Goal: Task Accomplishment & Management: Use online tool/utility

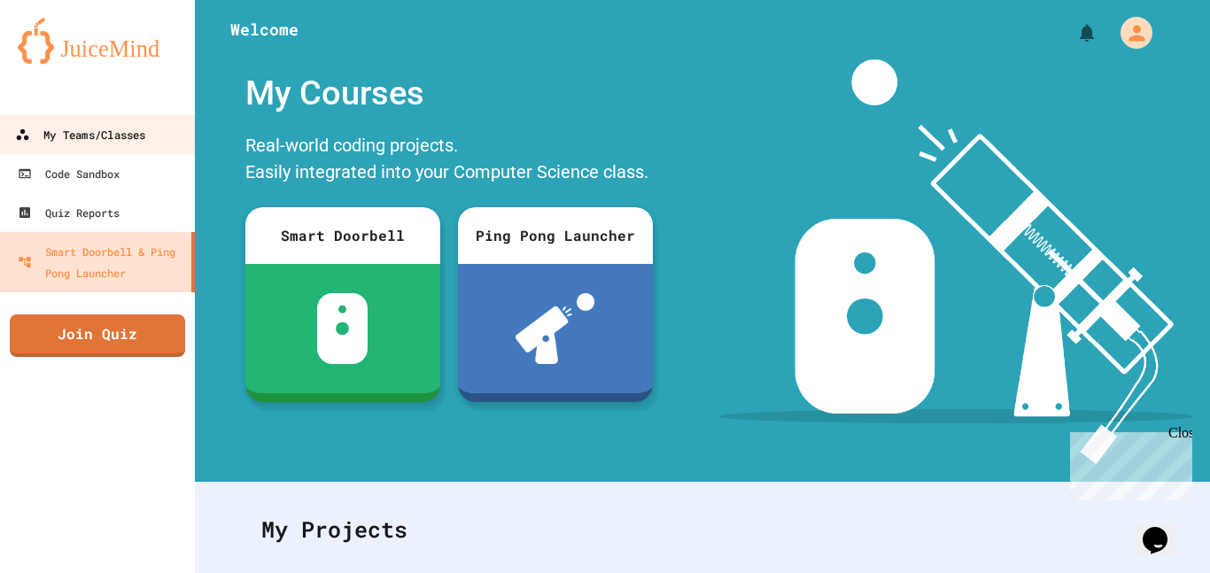
click at [112, 124] on div "My Teams/Classes" at bounding box center [80, 135] width 130 height 22
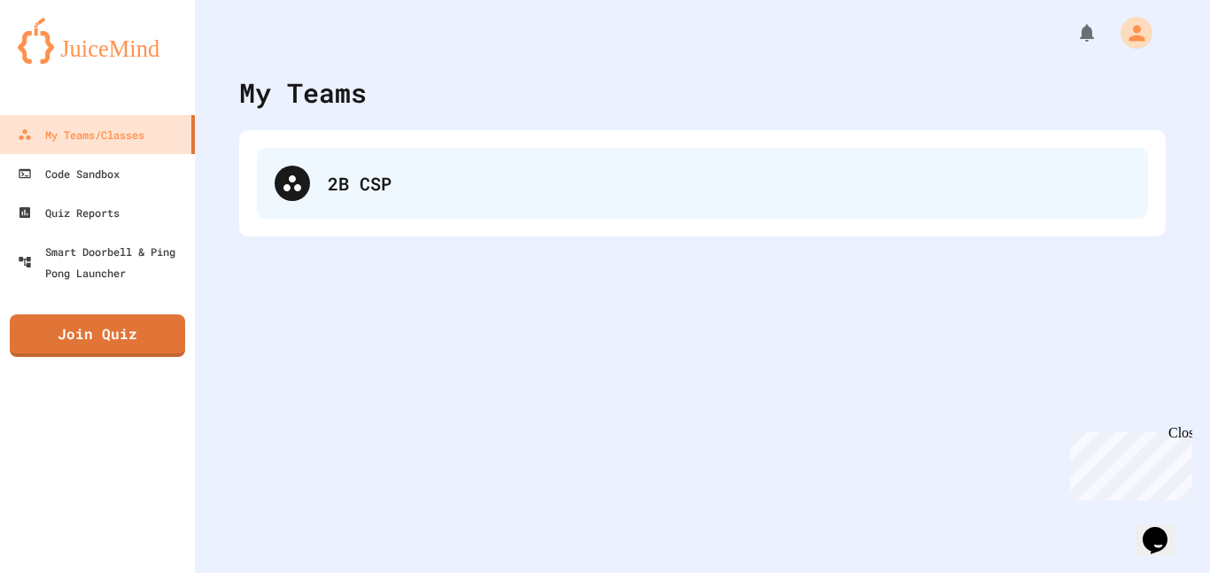
click at [363, 170] on div "2B CSP" at bounding box center [729, 183] width 802 height 27
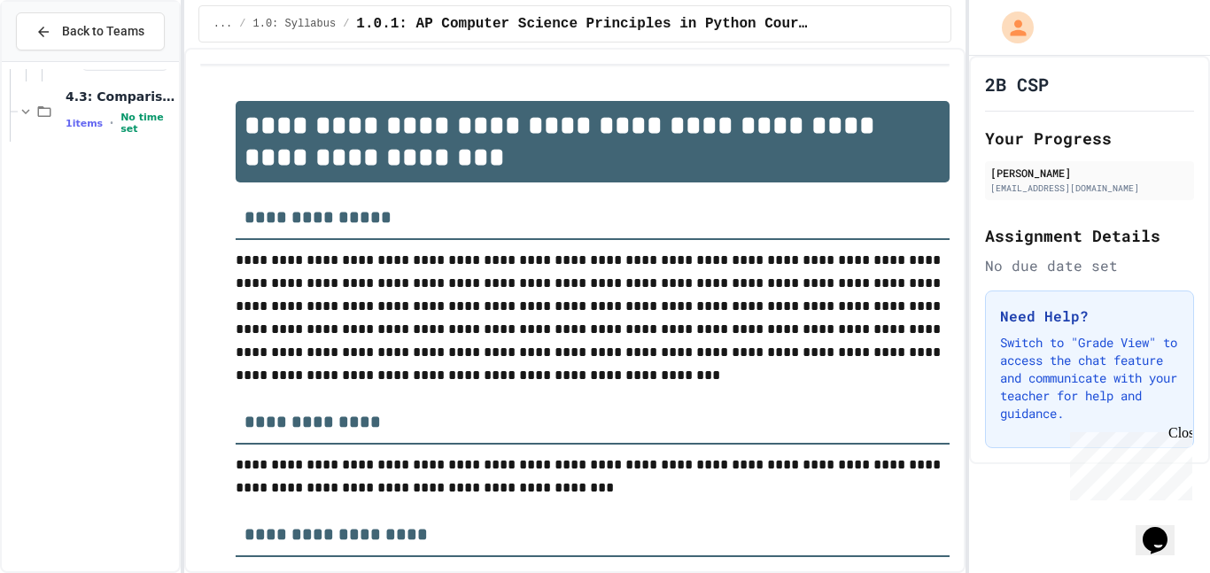
scroll to position [3320, 0]
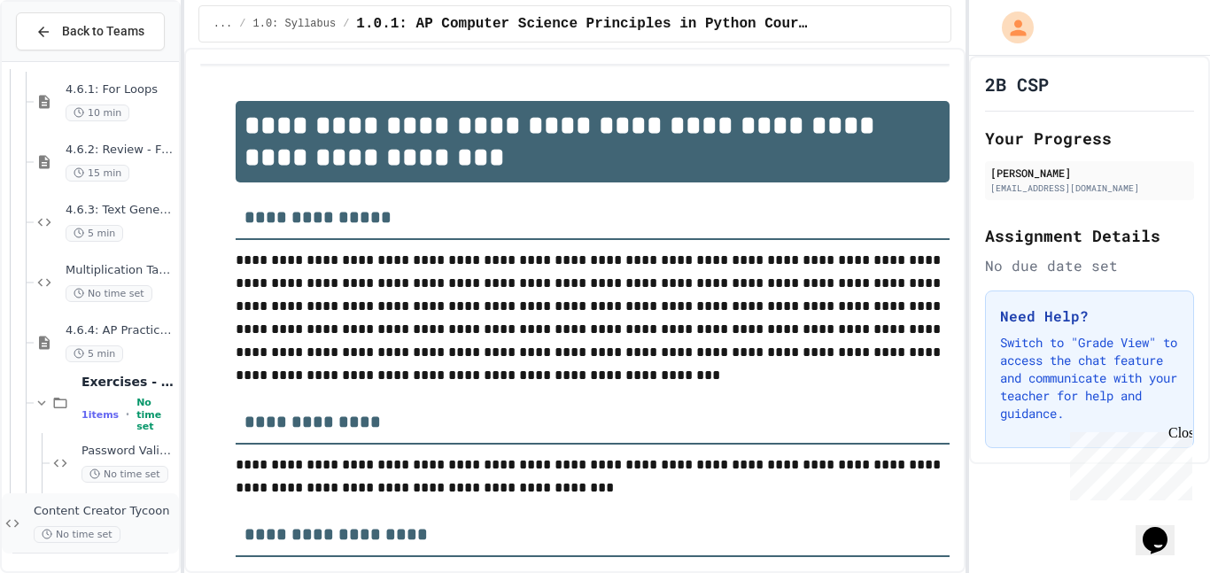
click at [89, 537] on span "No time set" at bounding box center [77, 534] width 87 height 17
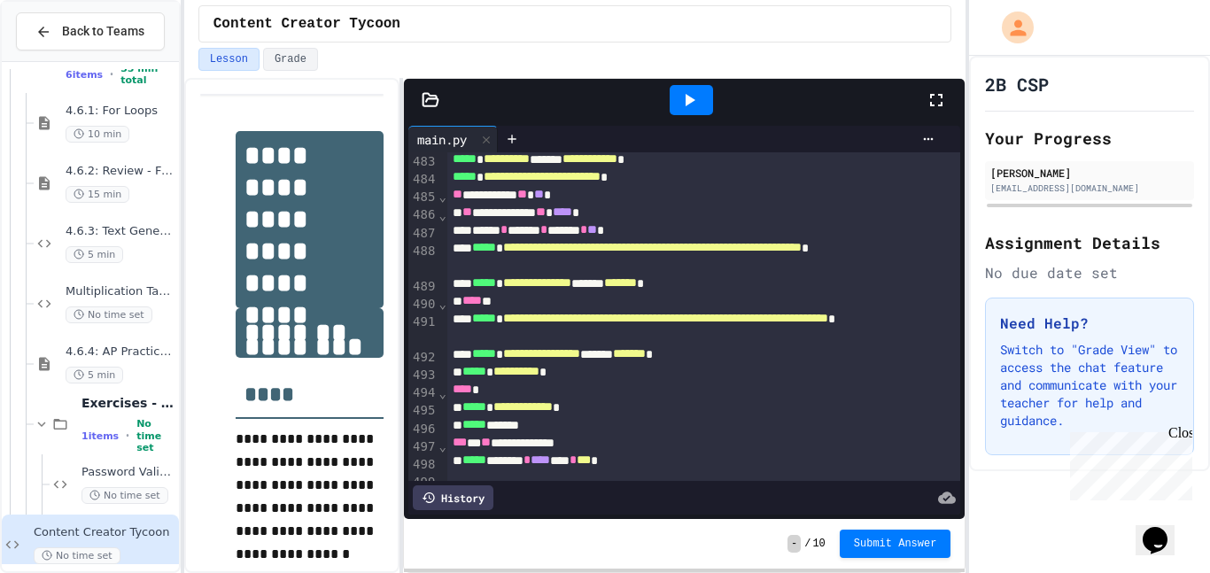
scroll to position [9087, 0]
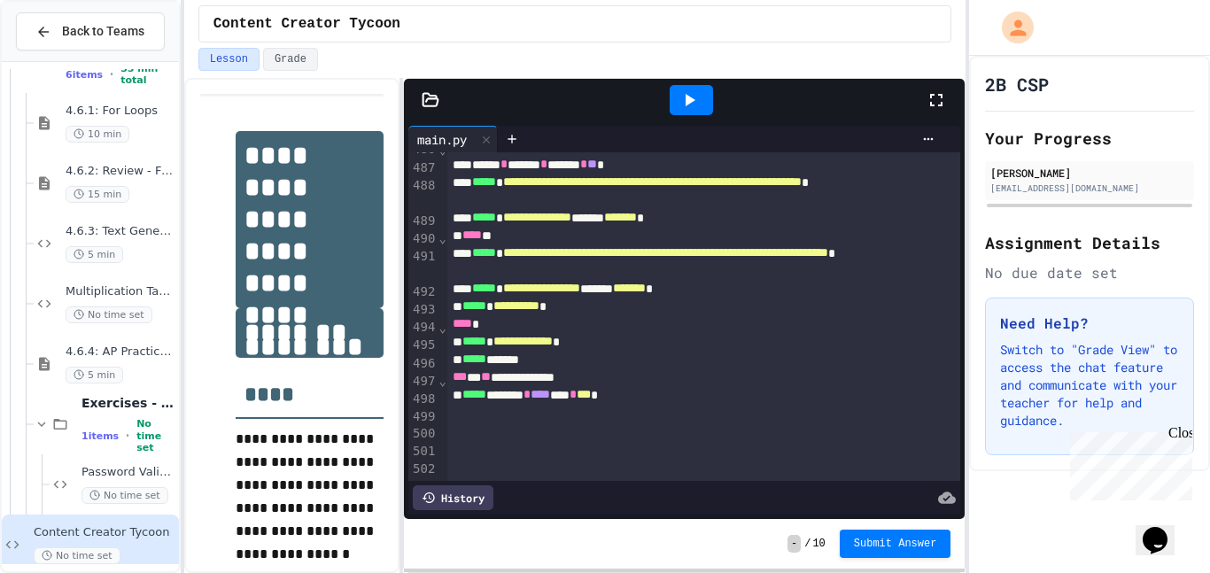
click at [700, 86] on div at bounding box center [691, 100] width 43 height 30
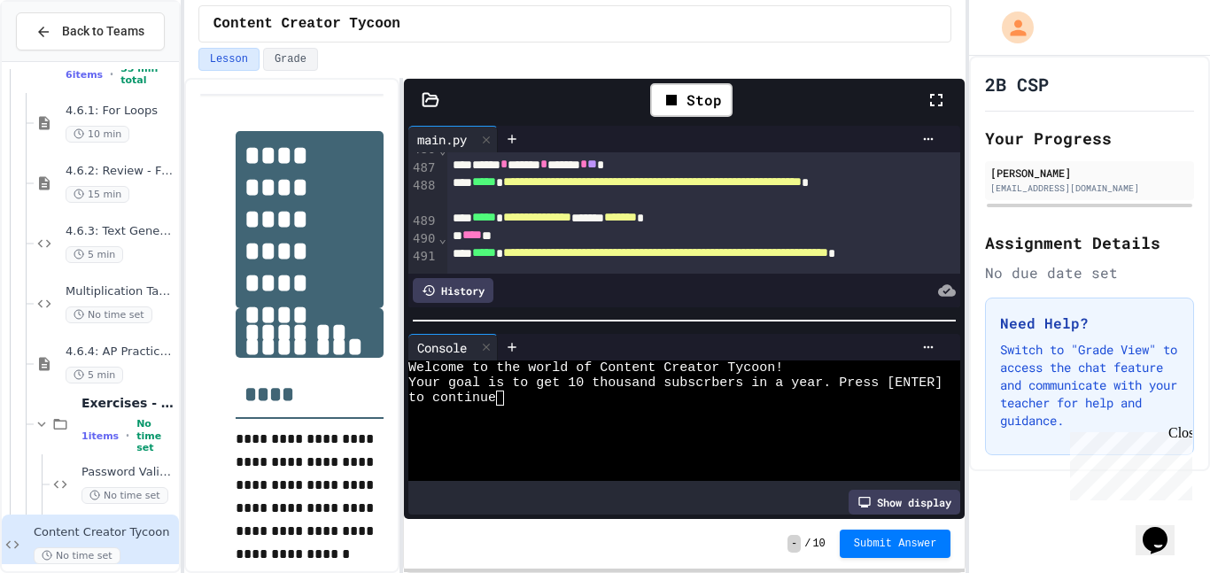
click at [597, 436] on div at bounding box center [675, 443] width 534 height 15
type textarea "*"
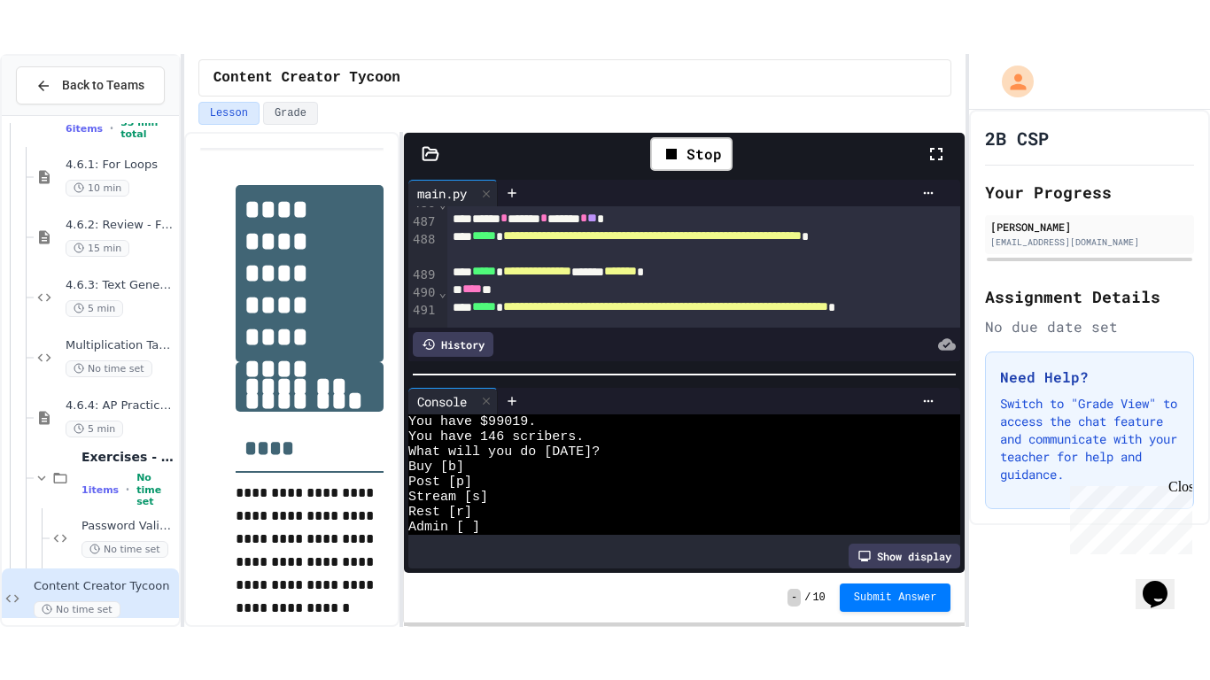
scroll to position [5970, 0]
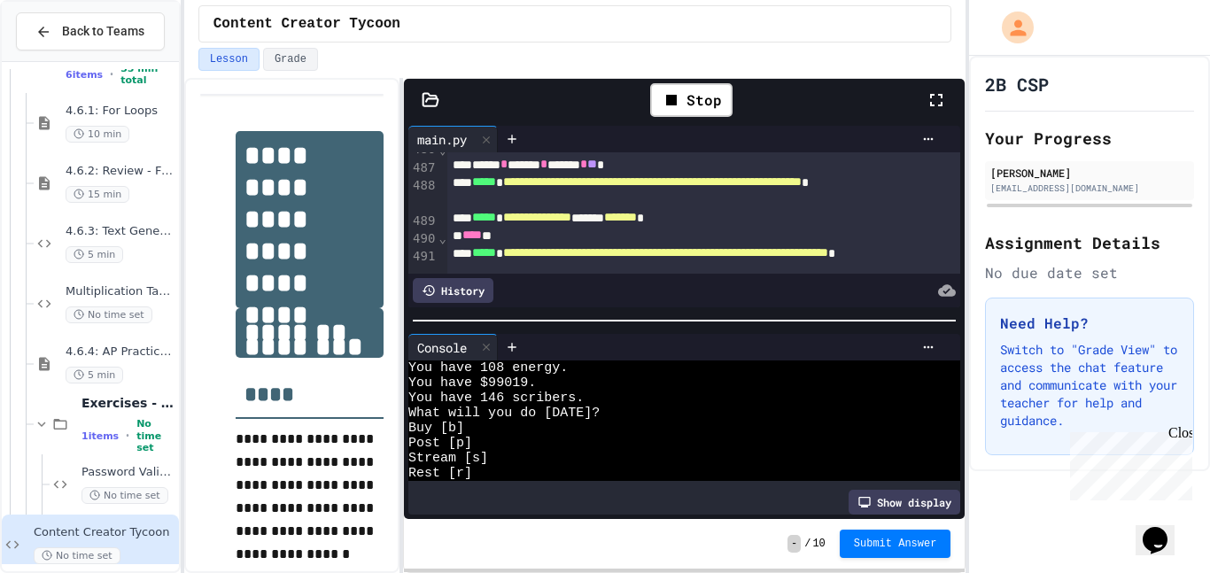
click at [932, 91] on icon at bounding box center [936, 99] width 21 height 21
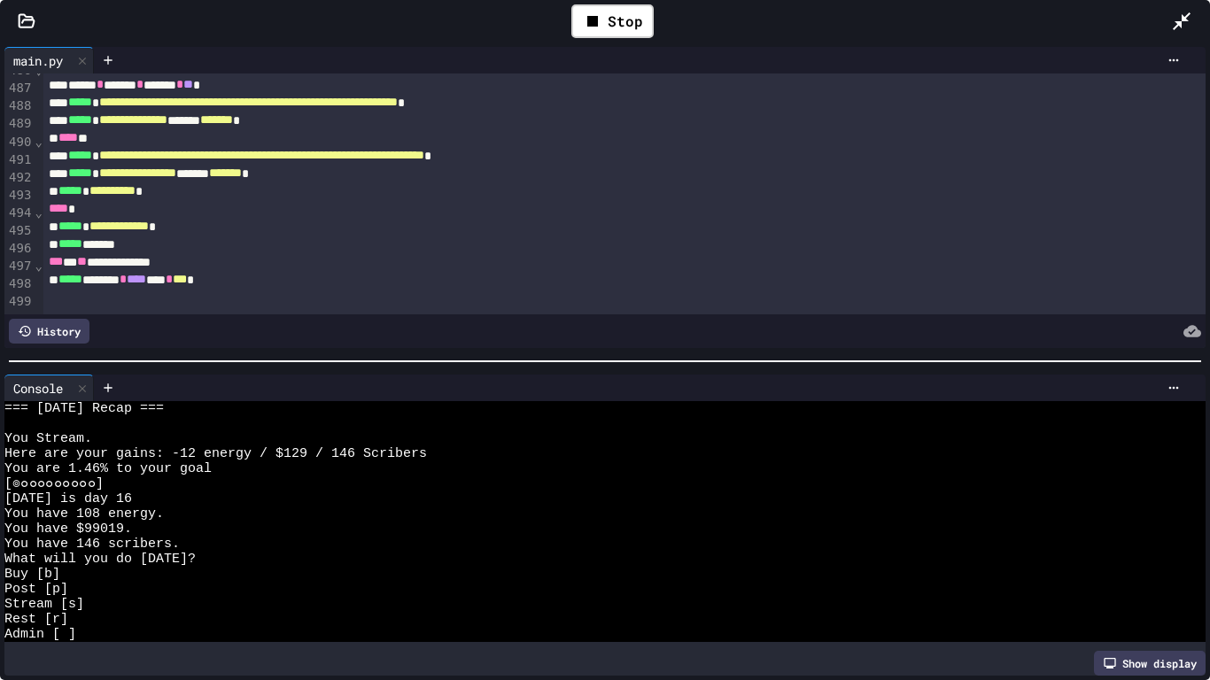
scroll to position [3213, 0]
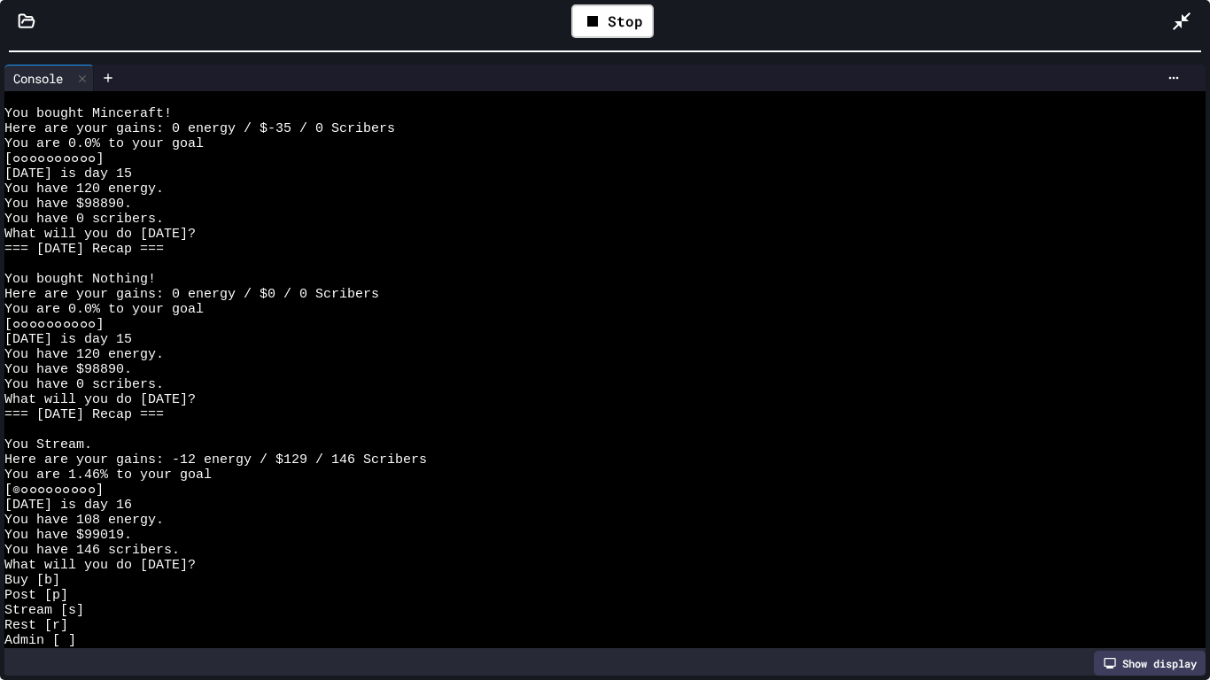
click at [223, 0] on div "**********" at bounding box center [605, 340] width 1210 height 680
click at [209, 572] on div "Rest [r]" at bounding box center [598, 625] width 1188 height 15
click at [205, 572] on div "Admin [ ]" at bounding box center [598, 640] width 1188 height 15
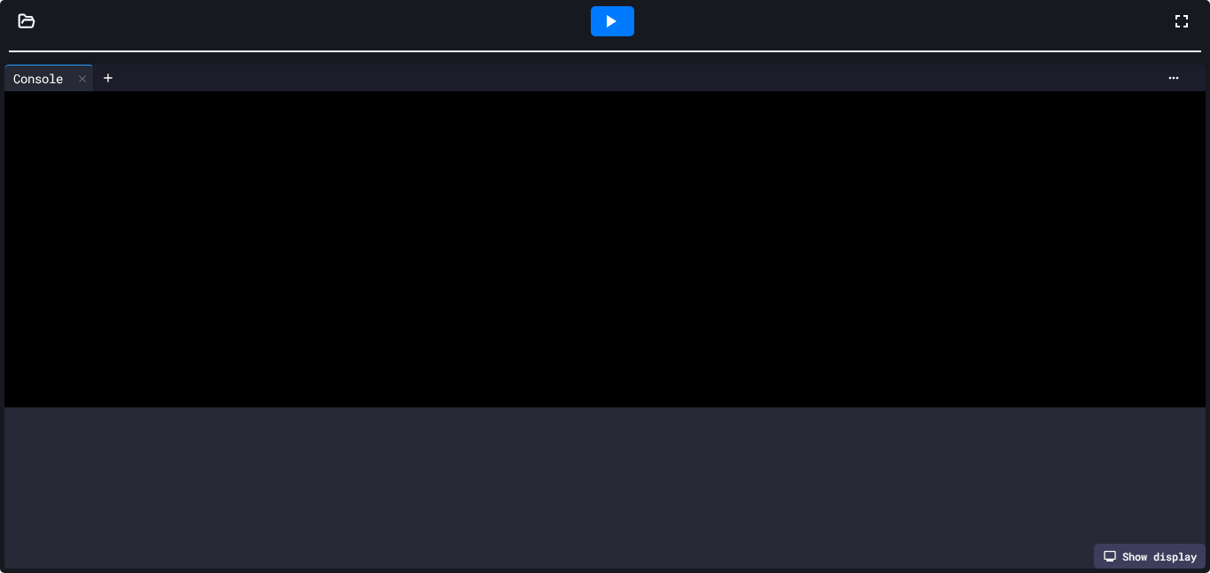
scroll to position [5722, 0]
